Goal: Navigation & Orientation: Understand site structure

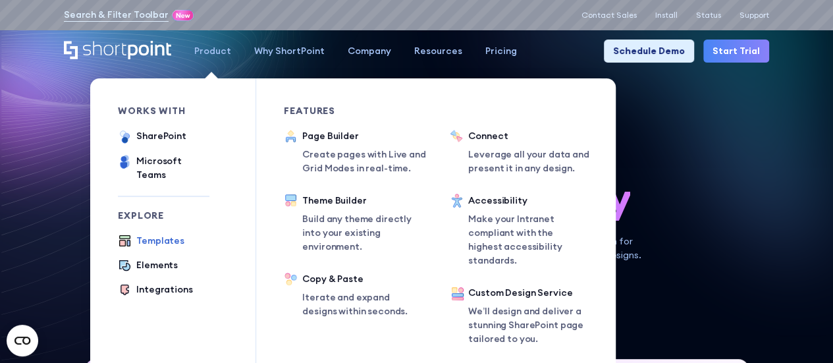
click at [150, 234] on div "Templates" at bounding box center [160, 241] width 48 height 14
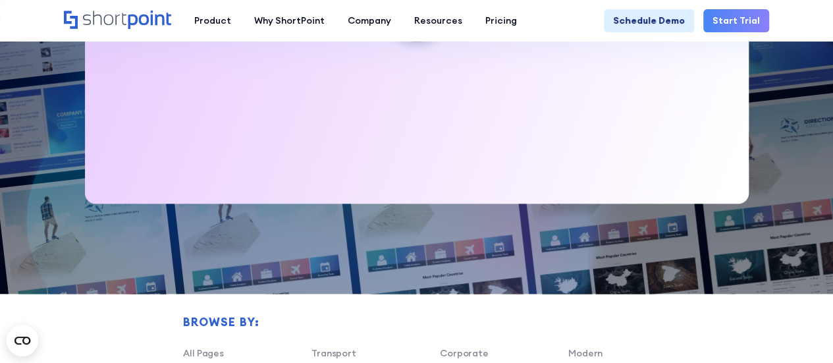
scroll to position [527, 0]
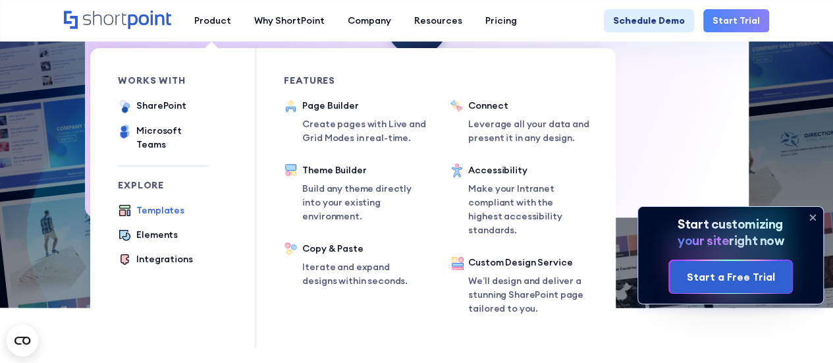
click at [159, 215] on ul "Templates Elements Integrations" at bounding box center [164, 235] width 92 height 64
click at [159, 228] on div "Elements" at bounding box center [156, 235] width 41 height 14
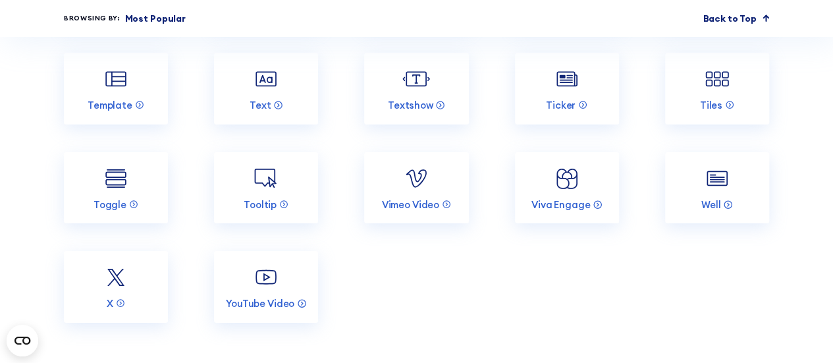
scroll to position [2239, 0]
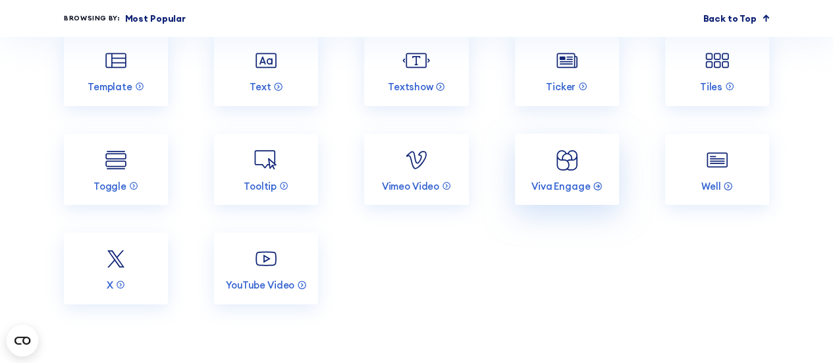
click at [568, 158] on img at bounding box center [567, 160] width 28 height 28
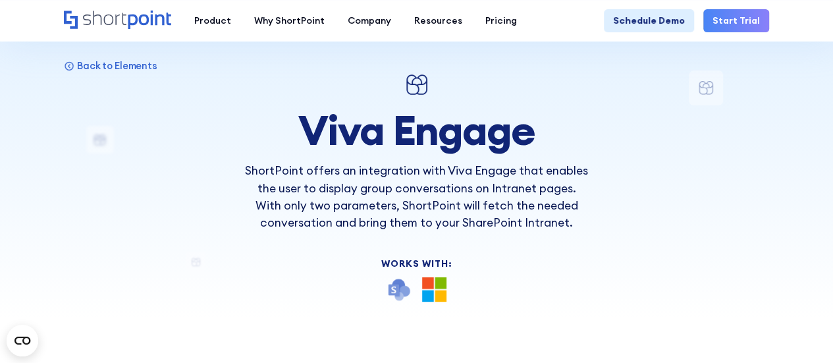
scroll to position [66, 0]
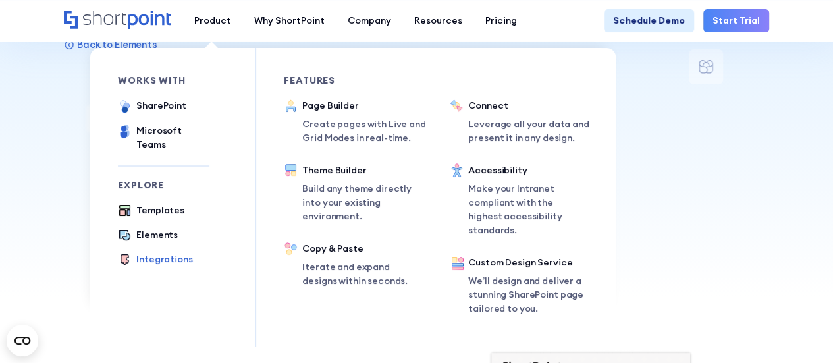
click at [153, 252] on div "Integrations" at bounding box center [164, 259] width 56 height 14
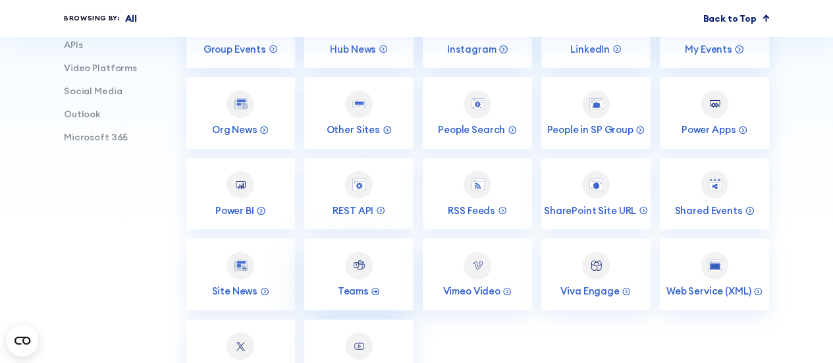
scroll to position [593, 0]
